Goal: Information Seeking & Learning: Learn about a topic

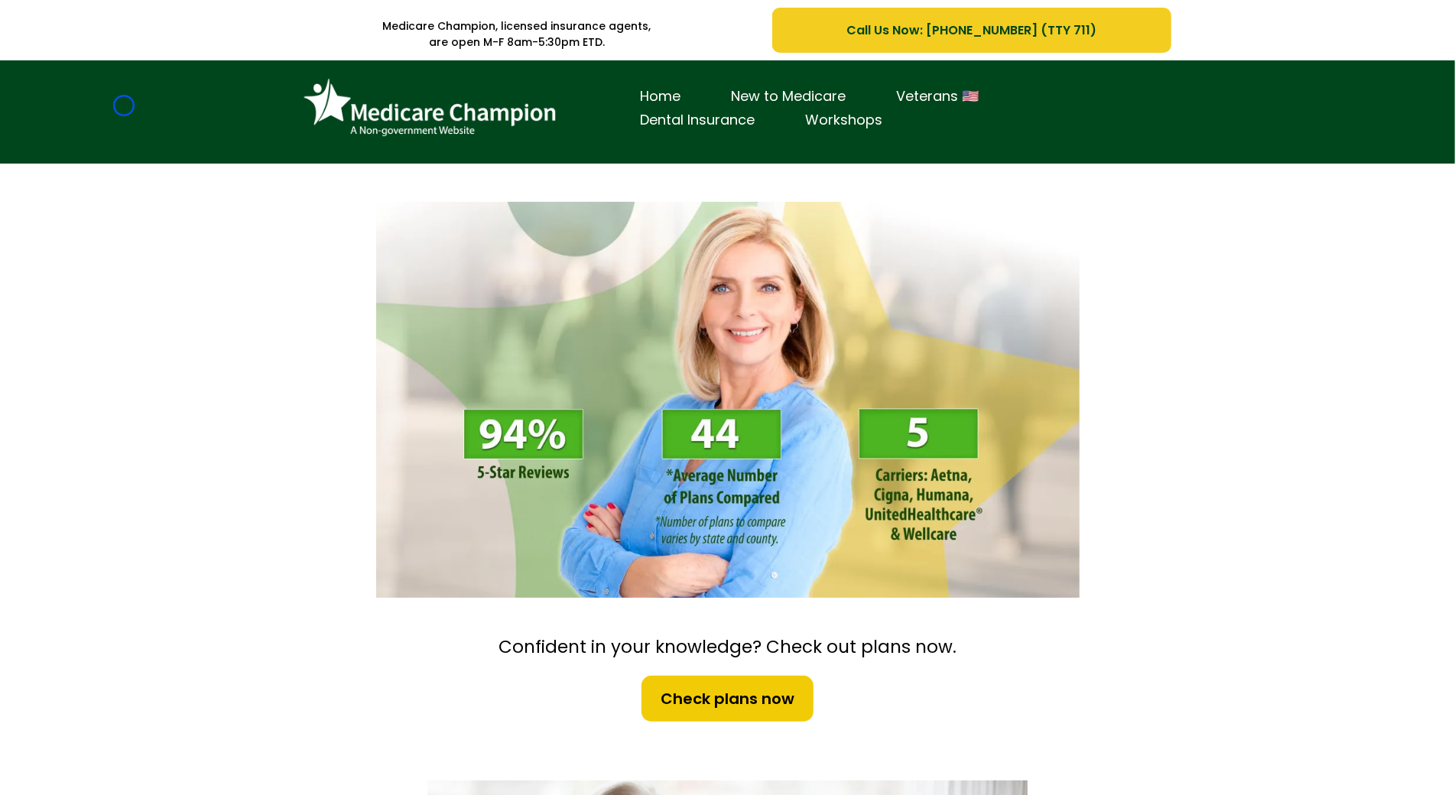
click at [124, 106] on div "Home New to Medicare Veterans 🇺🇸 Dental Insurance Workshops" at bounding box center [727, 111] width 1455 height 103
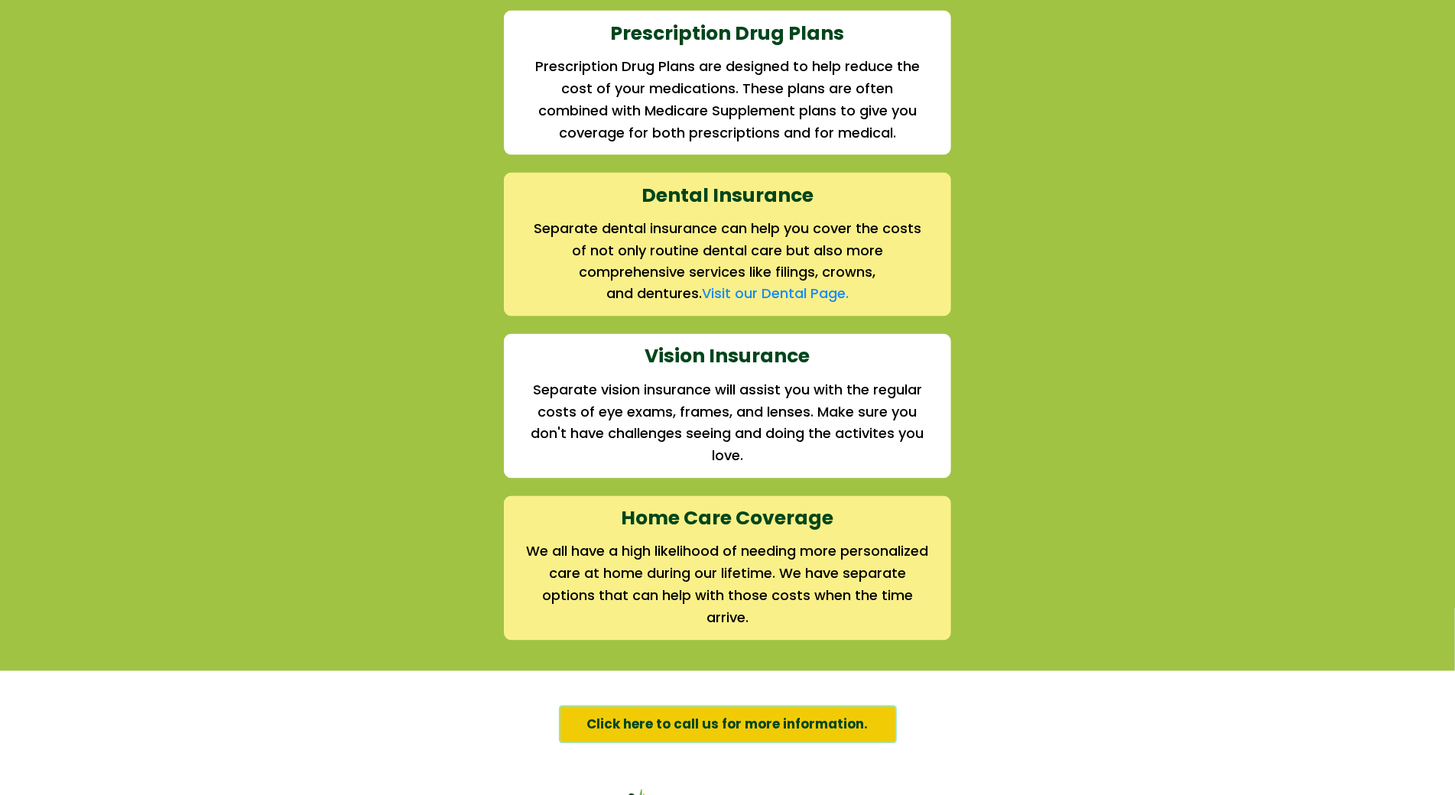
scroll to position [2025, 0]
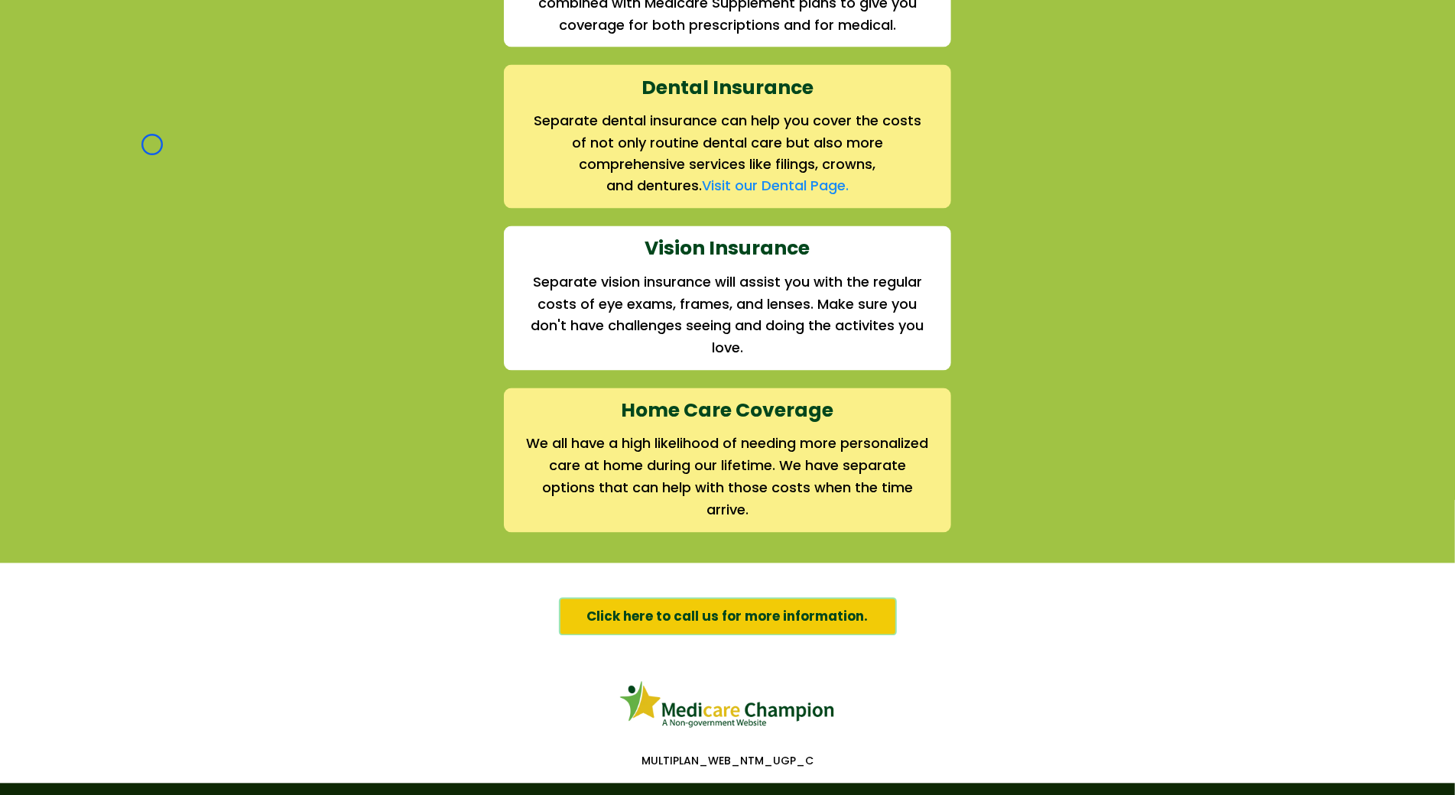
scroll to position [2235, 0]
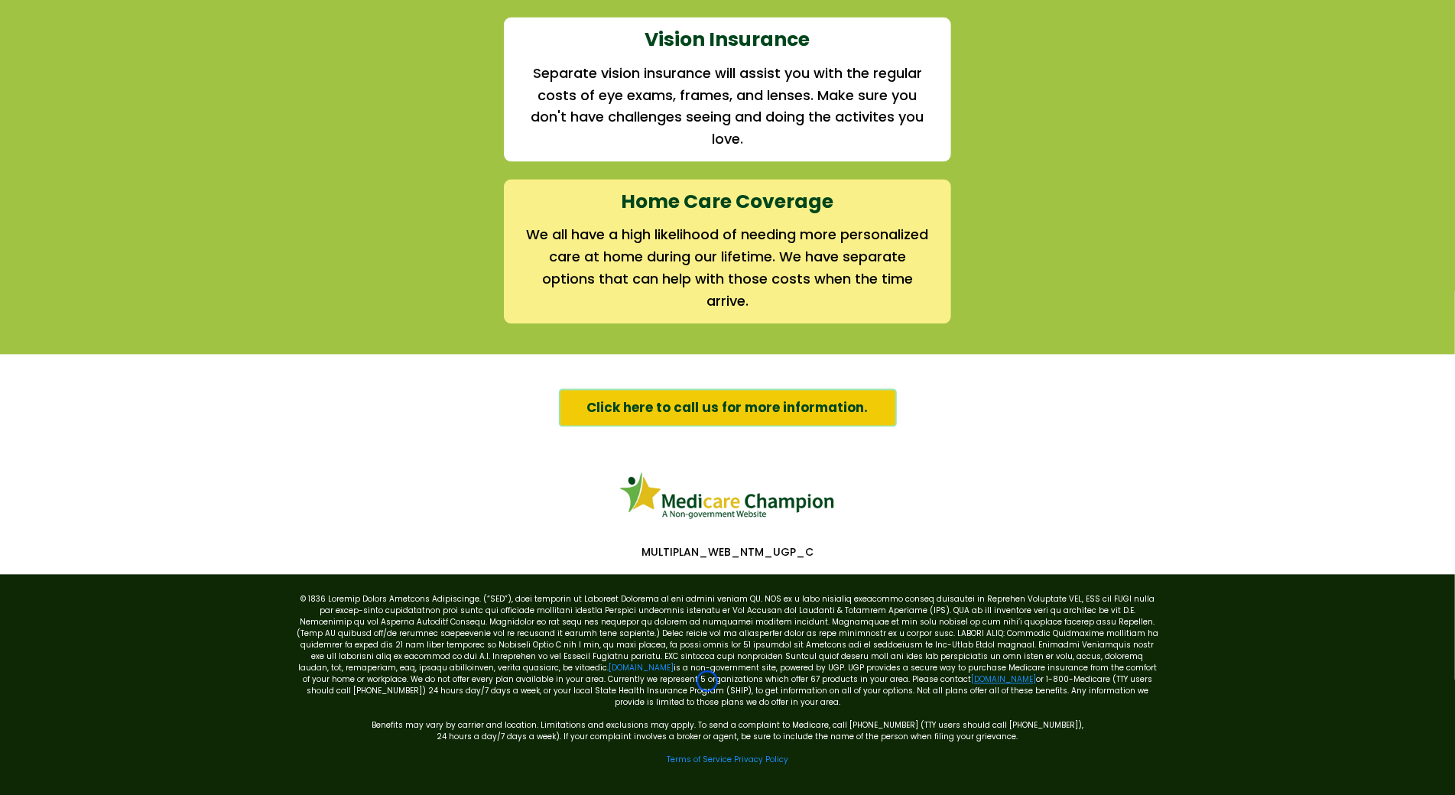
click at [971, 681] on link "[DOMAIN_NAME]" at bounding box center [1003, 679] width 65 height 11
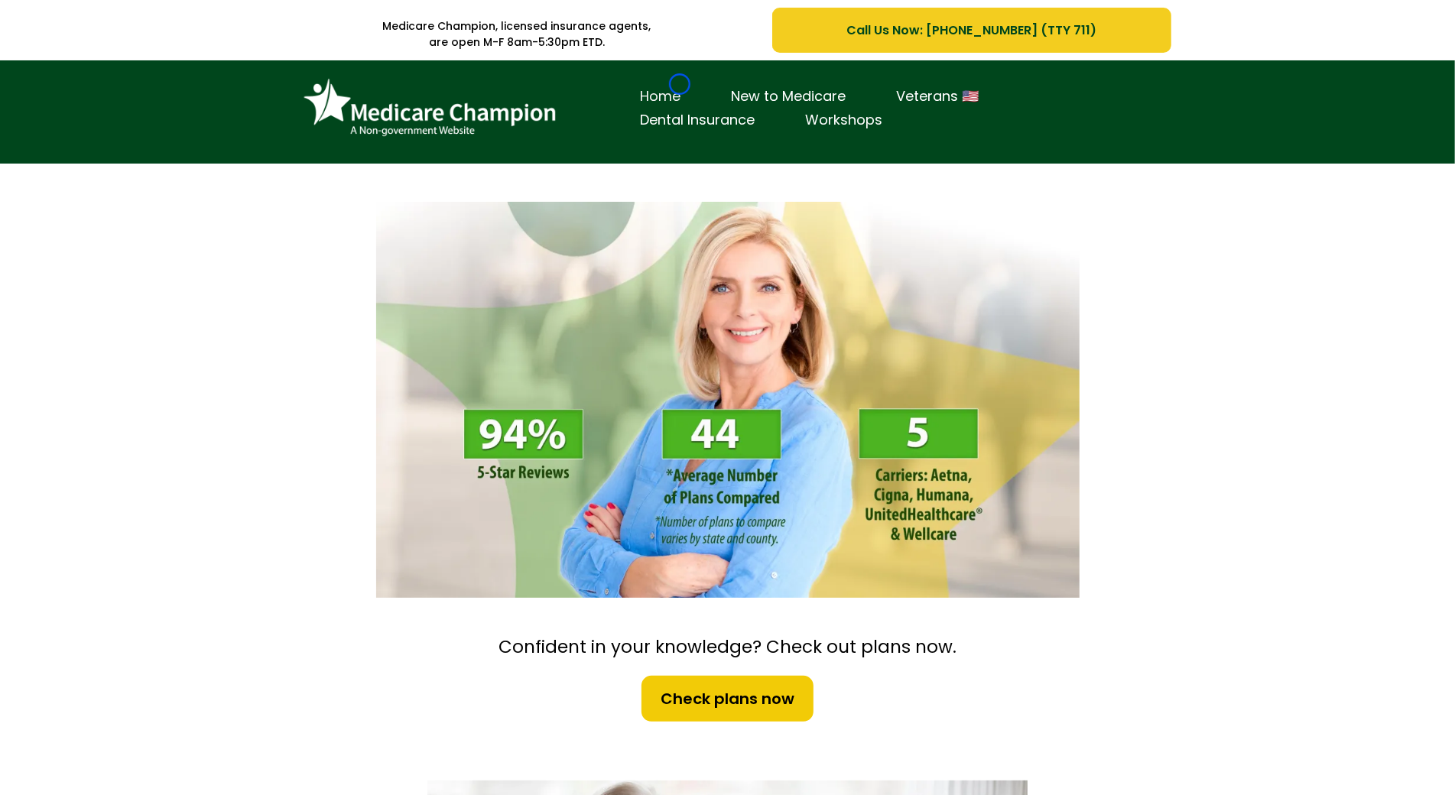
click at [680, 85] on link "Home" at bounding box center [661, 97] width 91 height 24
click at [86, 141] on div "Home New to Medicare Veterans 🇺🇸 Dental Insurance Workshops" at bounding box center [727, 111] width 1455 height 103
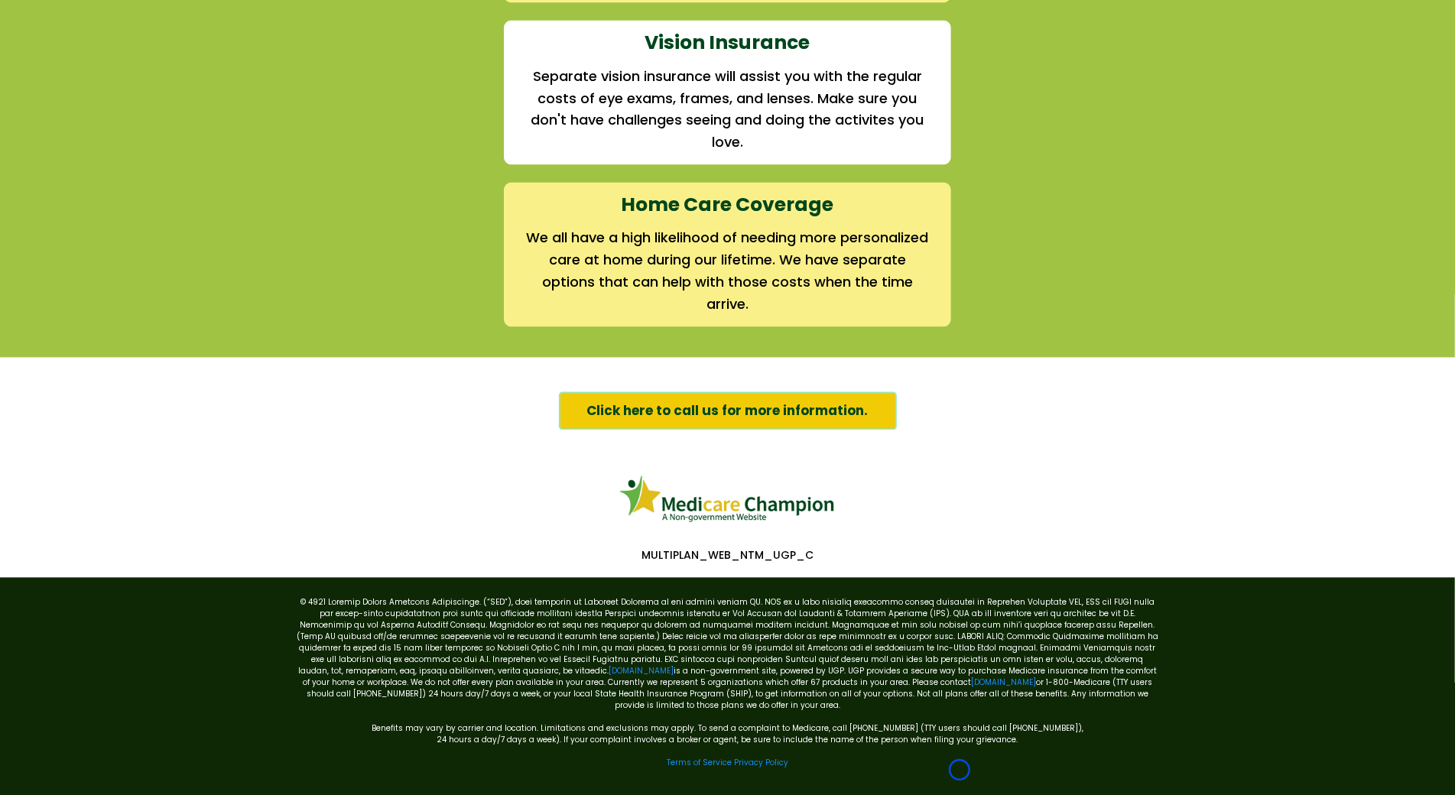
scroll to position [2235, 0]
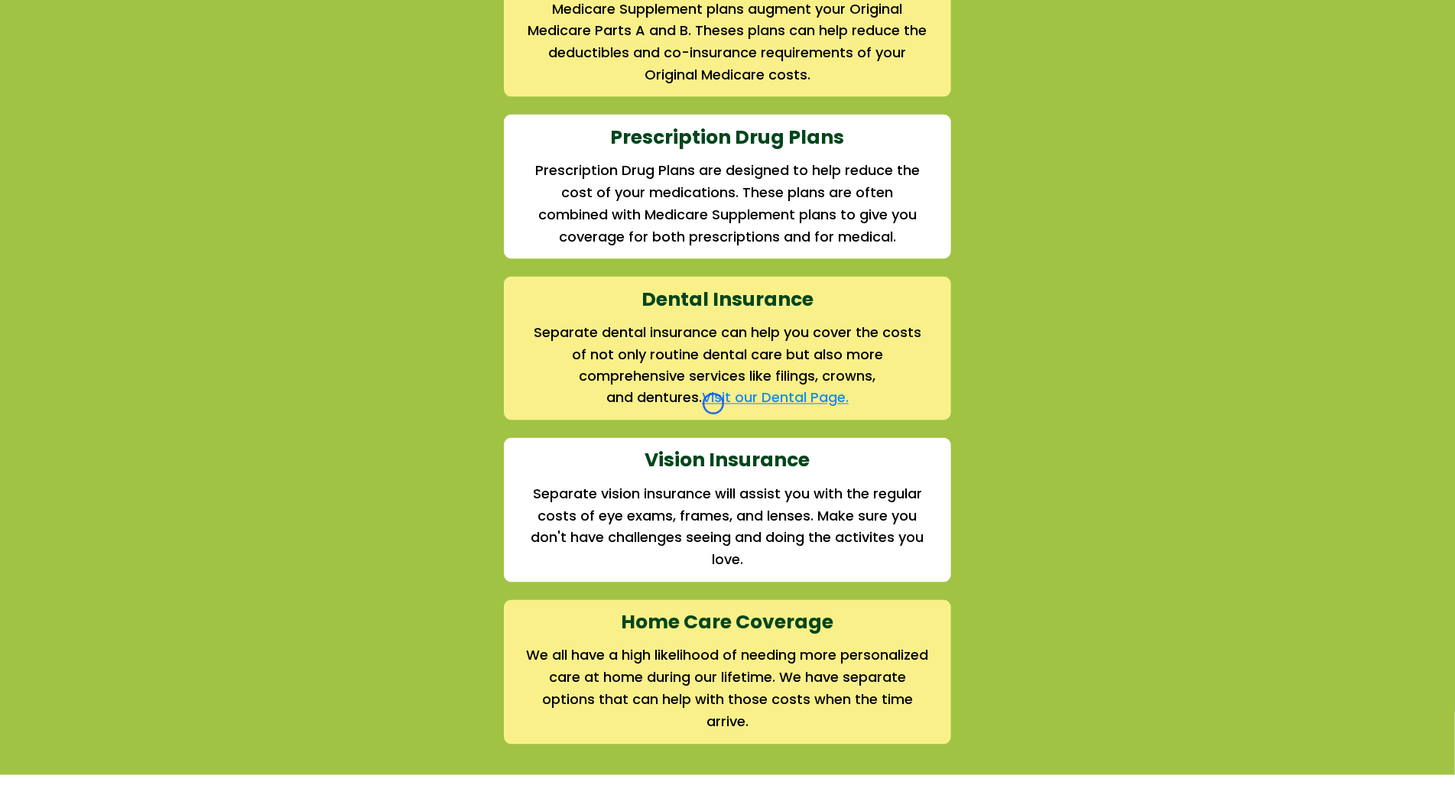
click at [713, 404] on link "Visit our Dental Page." at bounding box center [775, 397] width 147 height 19
